Goal: Information Seeking & Learning: Learn about a topic

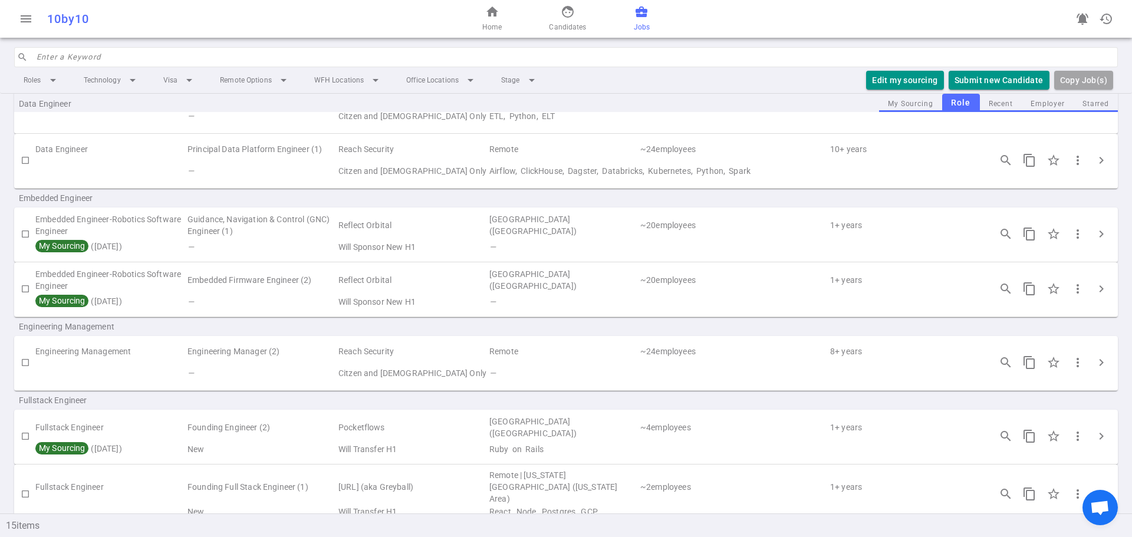
scroll to position [118, 0]
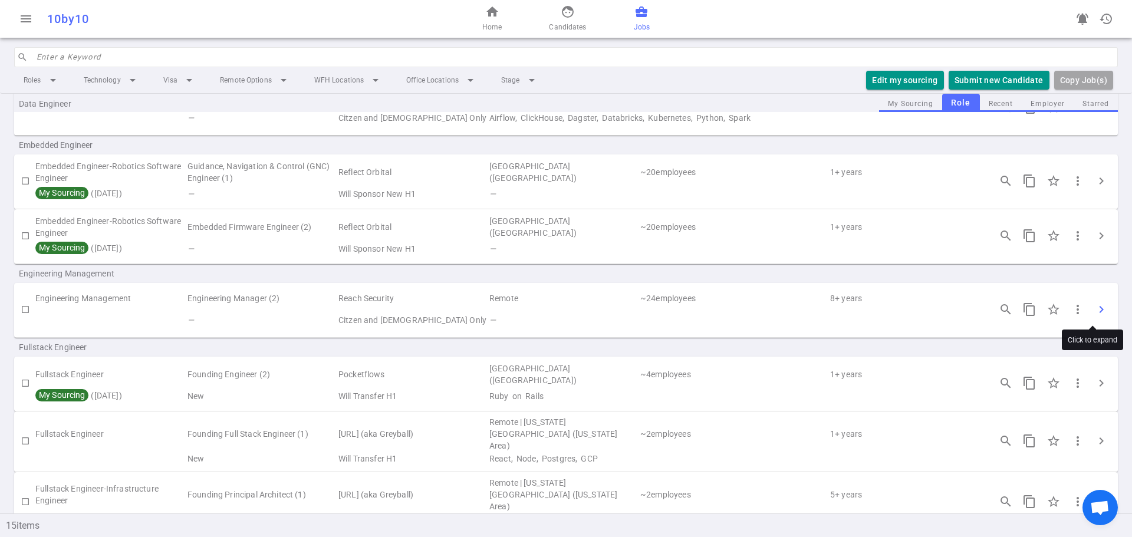
click at [1095, 308] on span "chevron_right" at bounding box center [1101, 309] width 14 height 14
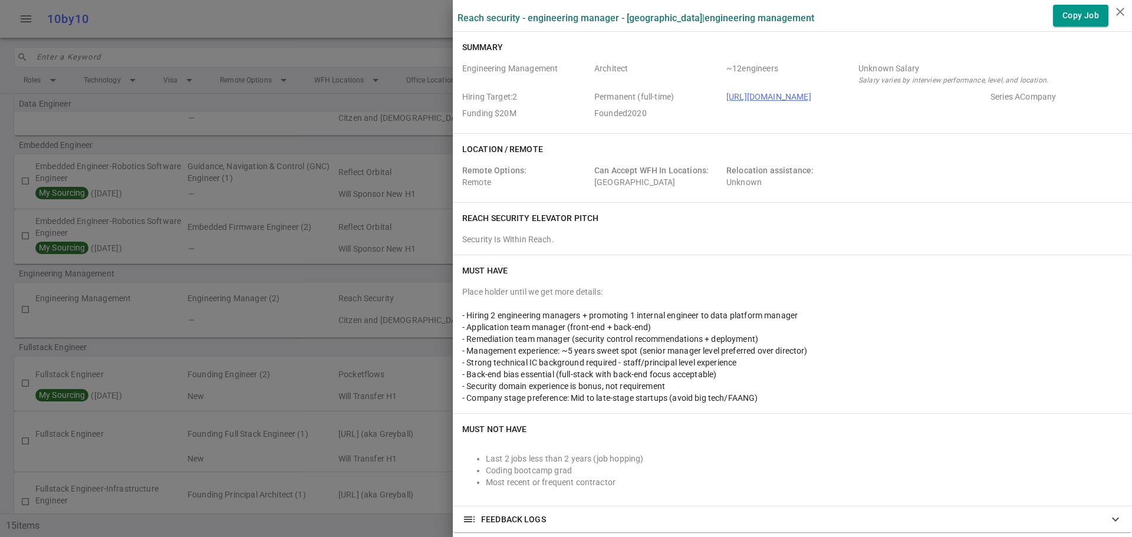
click at [559, 116] on span "Funding $20M" at bounding box center [525, 113] width 127 height 12
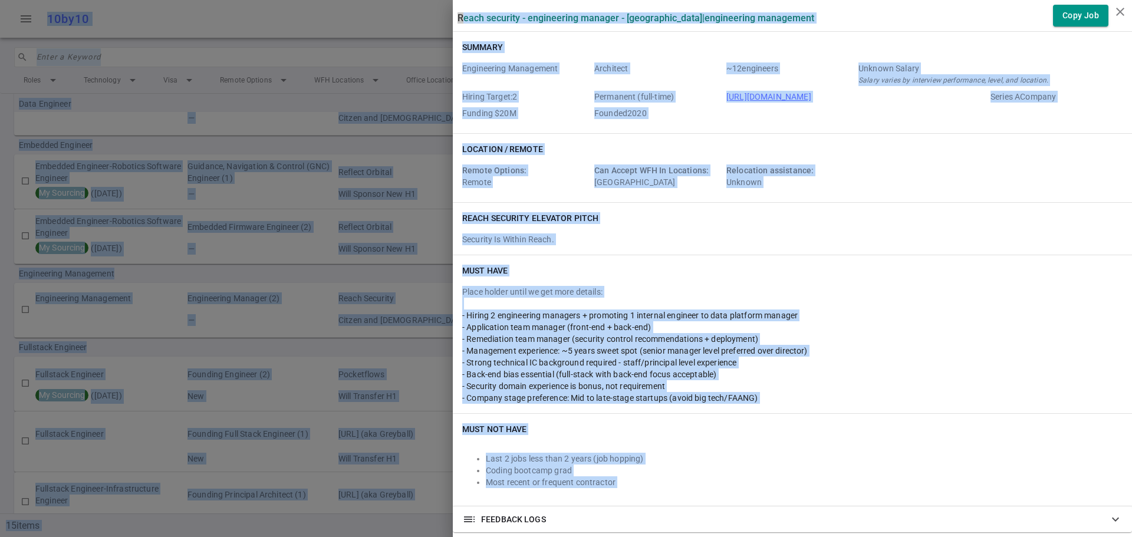
click at [528, 58] on div "Engineering Management Architect ~ 12 engineers Unknown Salary Salary varies by…" at bounding box center [792, 91] width 660 height 66
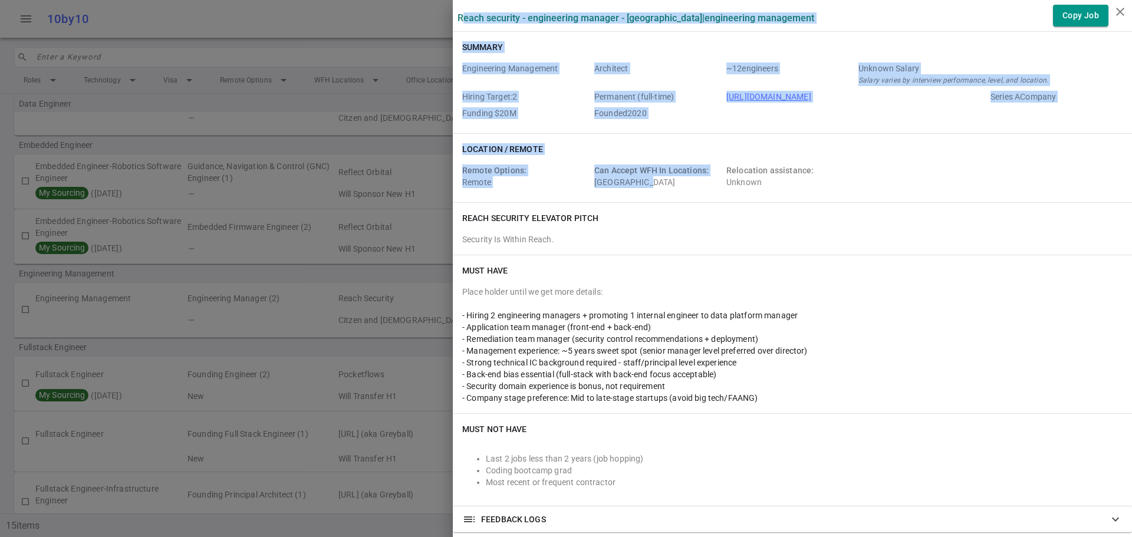
drag, startPoint x: 453, startPoint y: 16, endPoint x: 633, endPoint y: 200, distance: 257.6
click at [481, 31] on hr at bounding box center [792, 31] width 679 height 1
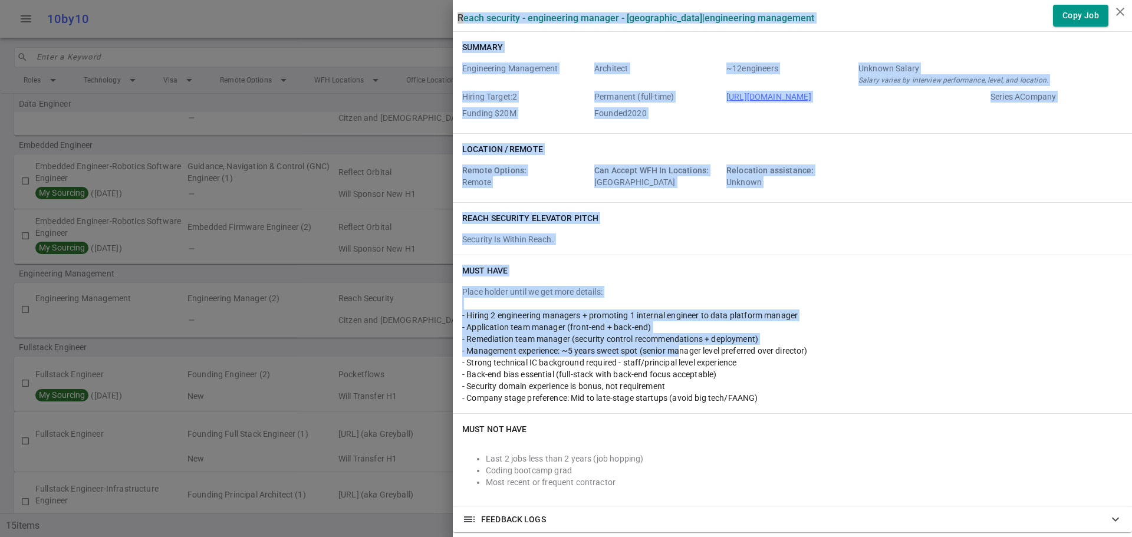
drag, startPoint x: 449, startPoint y: 15, endPoint x: 674, endPoint y: 363, distance: 414.7
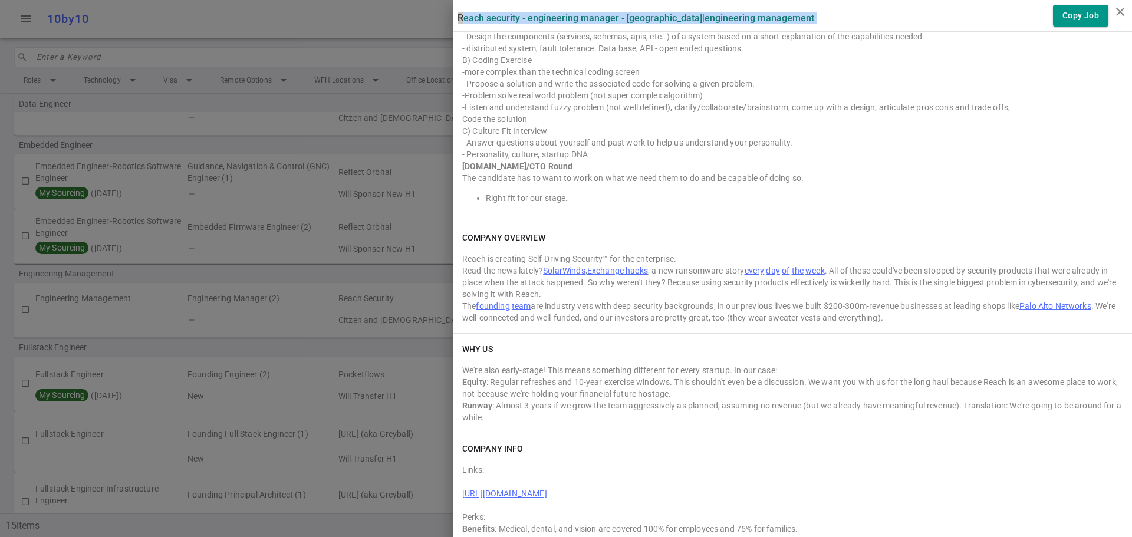
scroll to position [789, 0]
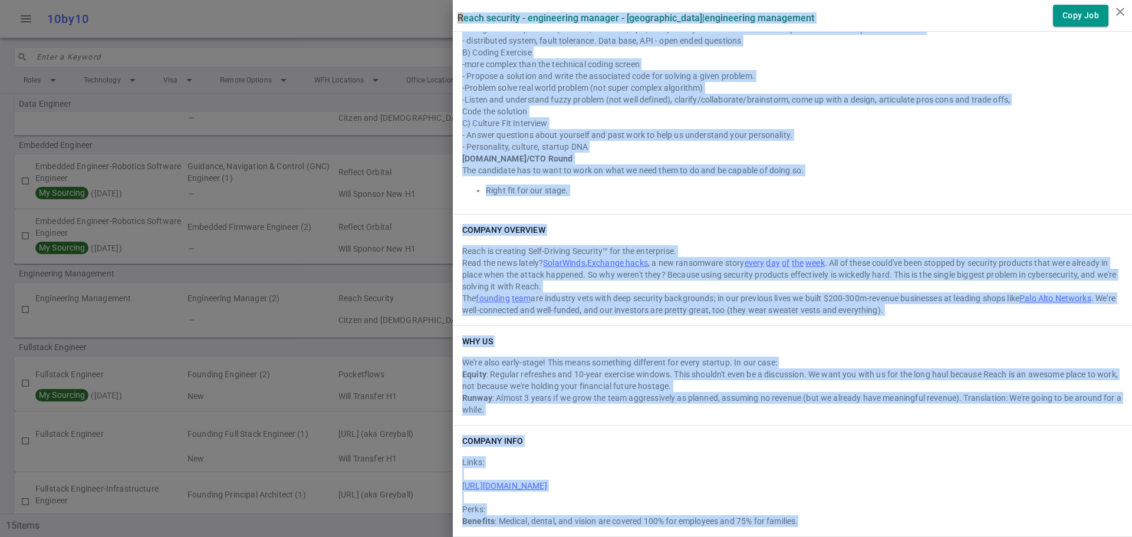
click at [820, 519] on div "Benefits : Medical, dental, and vision are covered 100% for employees and 75% f…" at bounding box center [792, 521] width 660 height 12
copy div "Lorem Ipsumdol - Sitametcons Adipisc - Elitseddo | Eiusmodtemp Incididunt Utla …"
